Goal: Navigation & Orientation: Find specific page/section

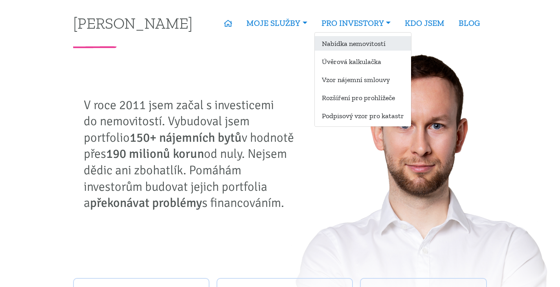
click at [361, 40] on link "Nabídka nemovitostí" at bounding box center [363, 43] width 96 height 15
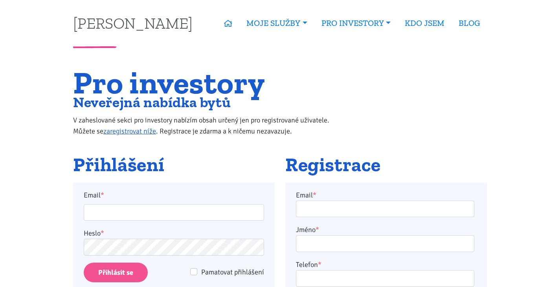
scroll to position [79, 0]
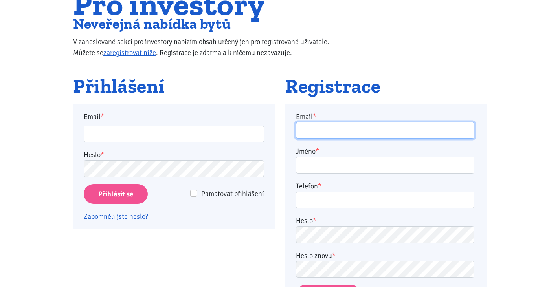
type input "[PERSON_NAME][EMAIL_ADDRESS][DOMAIN_NAME]"
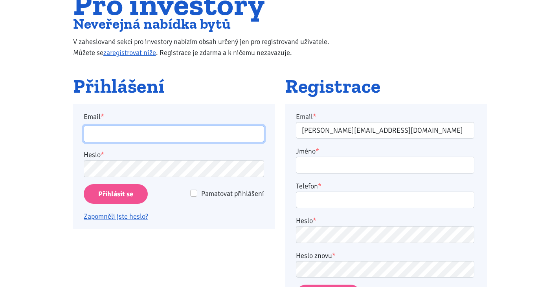
type input "[PERSON_NAME][EMAIL_ADDRESS][DOMAIN_NAME]"
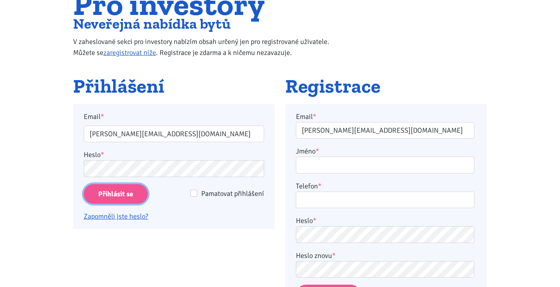
click at [116, 195] on input "Přihlásit se" at bounding box center [116, 194] width 64 height 20
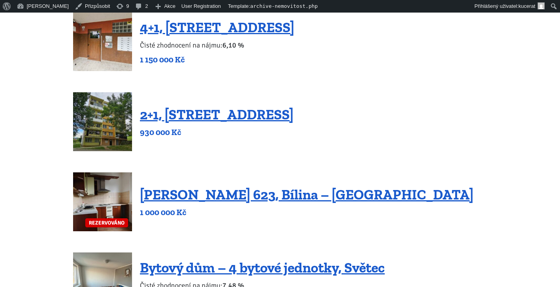
drag, startPoint x: 423, startPoint y: 131, endPoint x: 407, endPoint y: 187, distance: 57.7
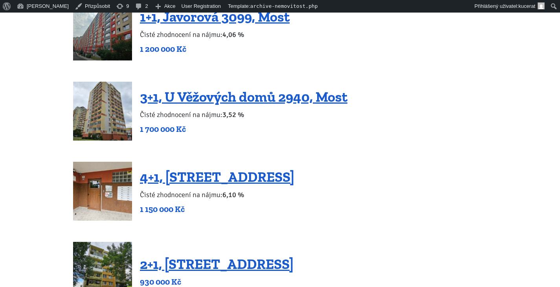
scroll to position [134, 0]
